Goal: Navigation & Orientation: Understand site structure

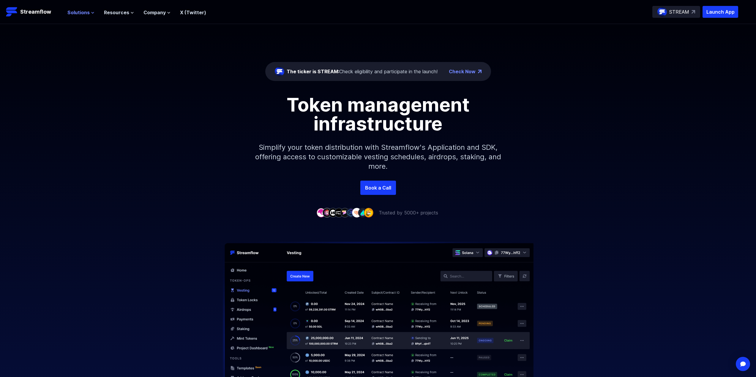
click at [90, 10] on button "Solutions" at bounding box center [80, 12] width 27 height 7
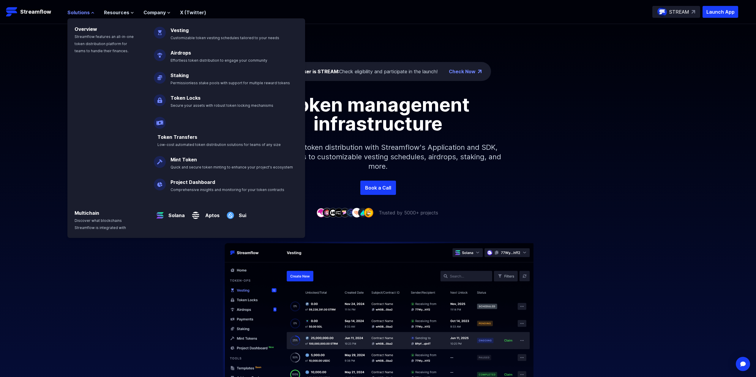
click at [90, 10] on button "Solutions" at bounding box center [80, 12] width 27 height 7
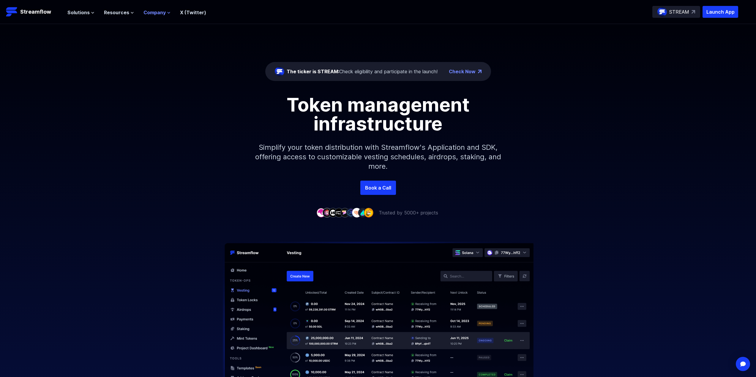
click at [156, 13] on span "Company" at bounding box center [154, 12] width 22 height 7
click at [120, 13] on span "Resources" at bounding box center [116, 12] width 25 height 7
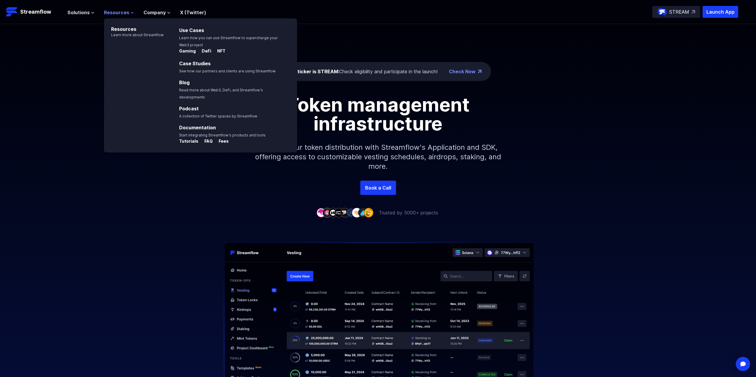
click at [120, 13] on span "Resources" at bounding box center [116, 12] width 25 height 7
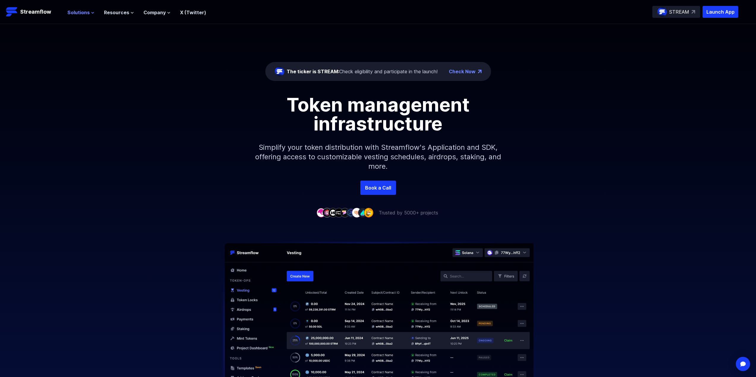
click at [74, 13] on span "Solutions" at bounding box center [78, 12] width 22 height 7
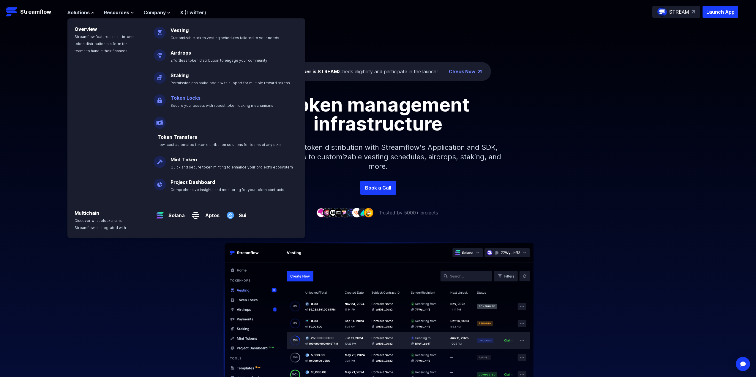
click at [192, 101] on p "Token Locks Secure your assets with robust token locking mechanisms" at bounding box center [226, 99] width 118 height 19
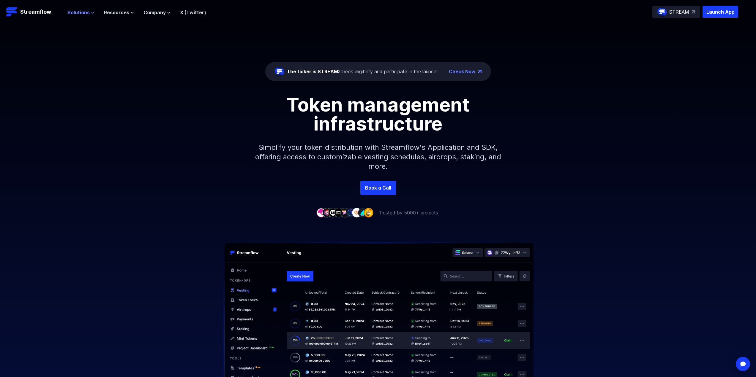
click at [83, 16] on span "Solutions" at bounding box center [78, 12] width 22 height 7
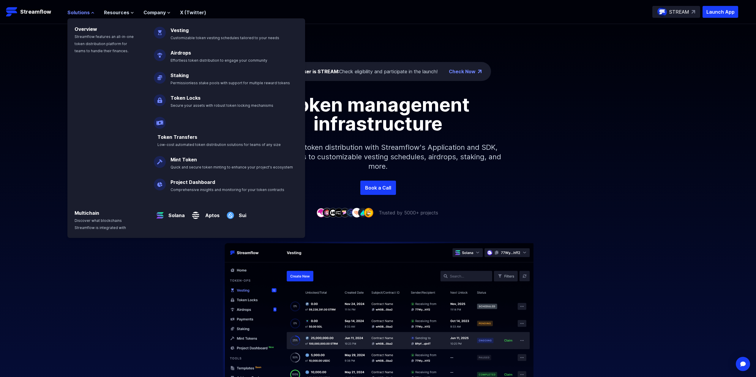
click at [83, 16] on span "Solutions" at bounding box center [78, 12] width 22 height 7
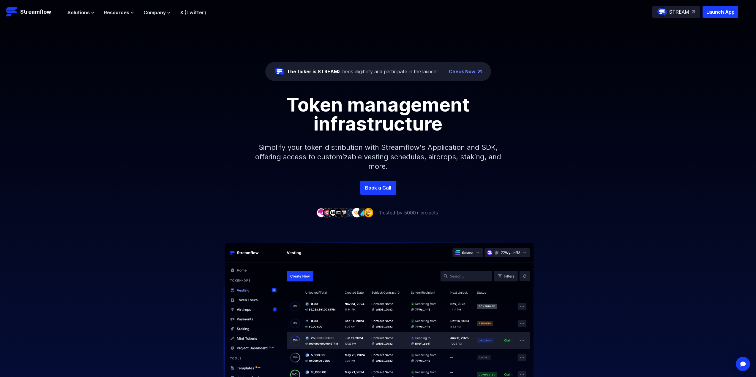
click at [173, 14] on ul "Solutions Overview Streamflow features an all-in-one token distribution platfor…" at bounding box center [136, 12] width 139 height 7
click at [691, 12] on div "STREAM" at bounding box center [676, 12] width 48 height 12
